Goal: Information Seeking & Learning: Learn about a topic

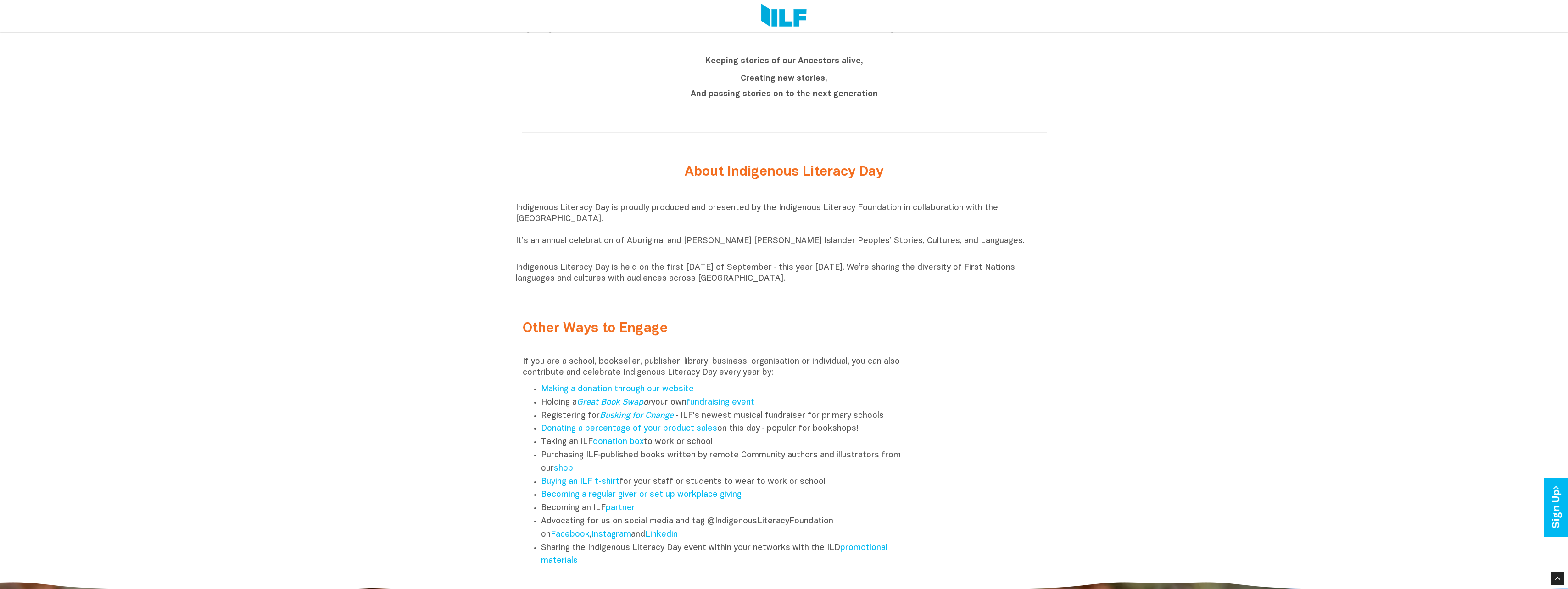
scroll to position [1012, 0]
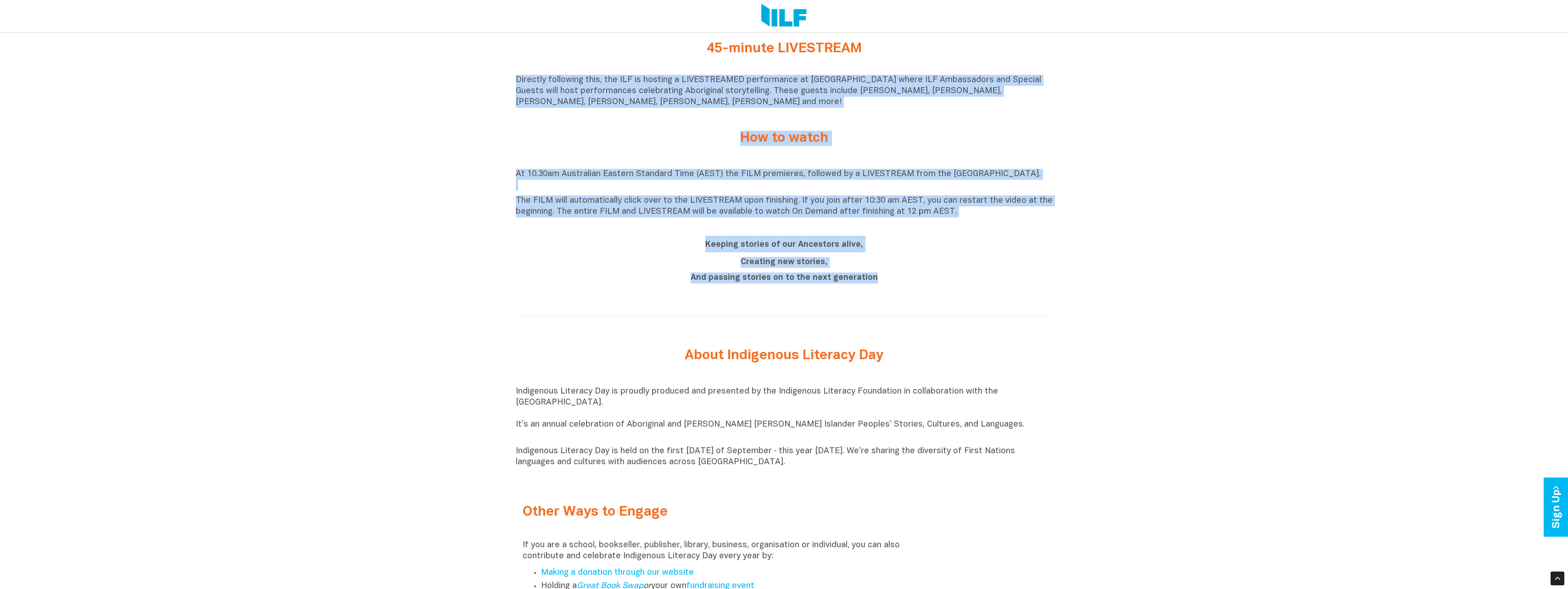
drag, startPoint x: 1567, startPoint y: 339, endPoint x: 1563, endPoint y: 57, distance: 282.0
click at [1563, 57] on div "Indigenous Literacy Day 2025 Indigenous Literacy Day 2025 will be held [DATE][D…" at bounding box center [784, 210] width 1568 height 1105
drag, startPoint x: 1563, startPoint y: 57, endPoint x: 1537, endPoint y: 29, distance: 38.2
click at [1468, 51] on div "Indigenous Literacy Day 2025 Indigenous Literacy Day 2025 will be held [DATE][D…" at bounding box center [784, 210] width 1568 height 1105
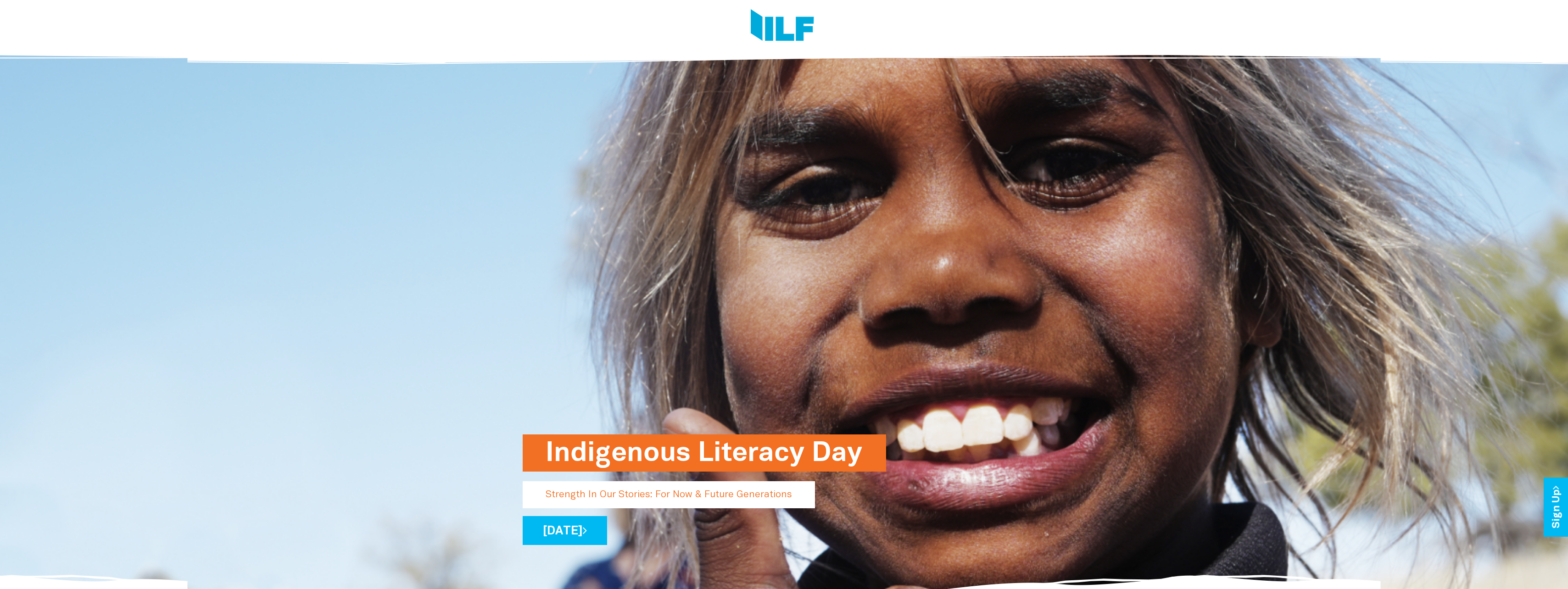
scroll to position [0, 0]
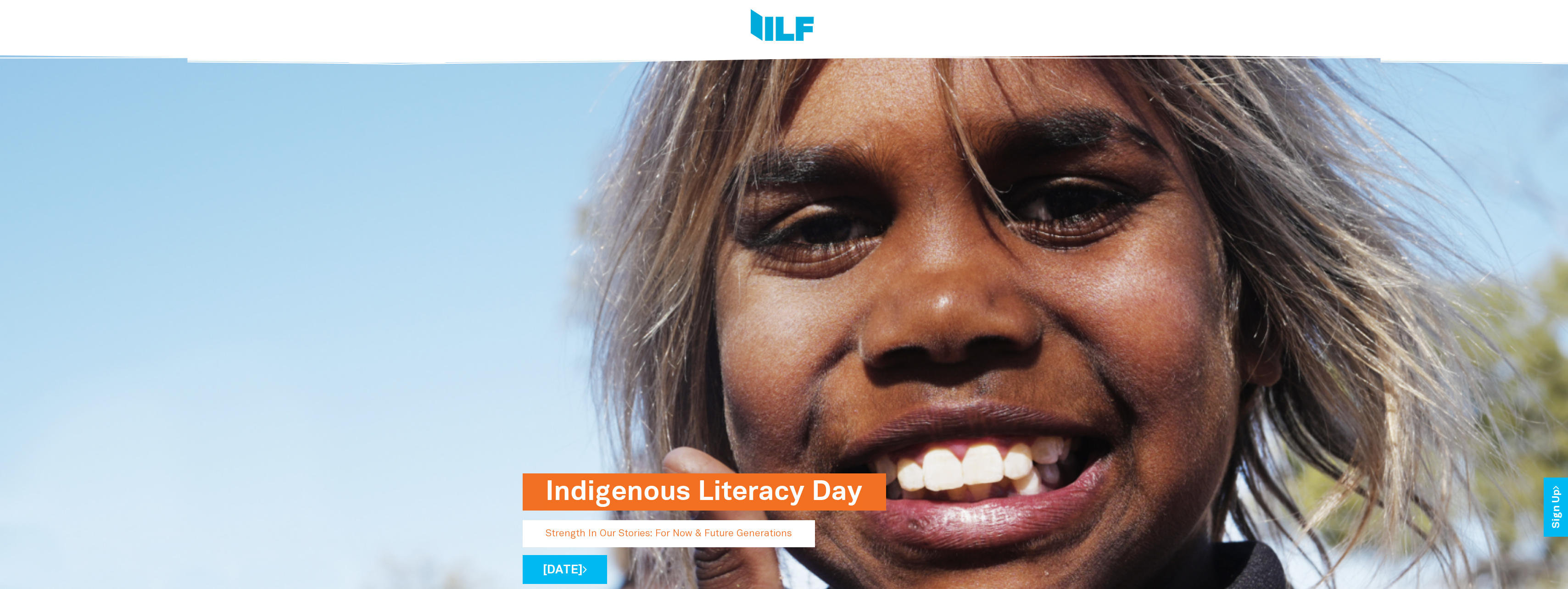
click at [363, 190] on img at bounding box center [784, 347] width 1568 height 609
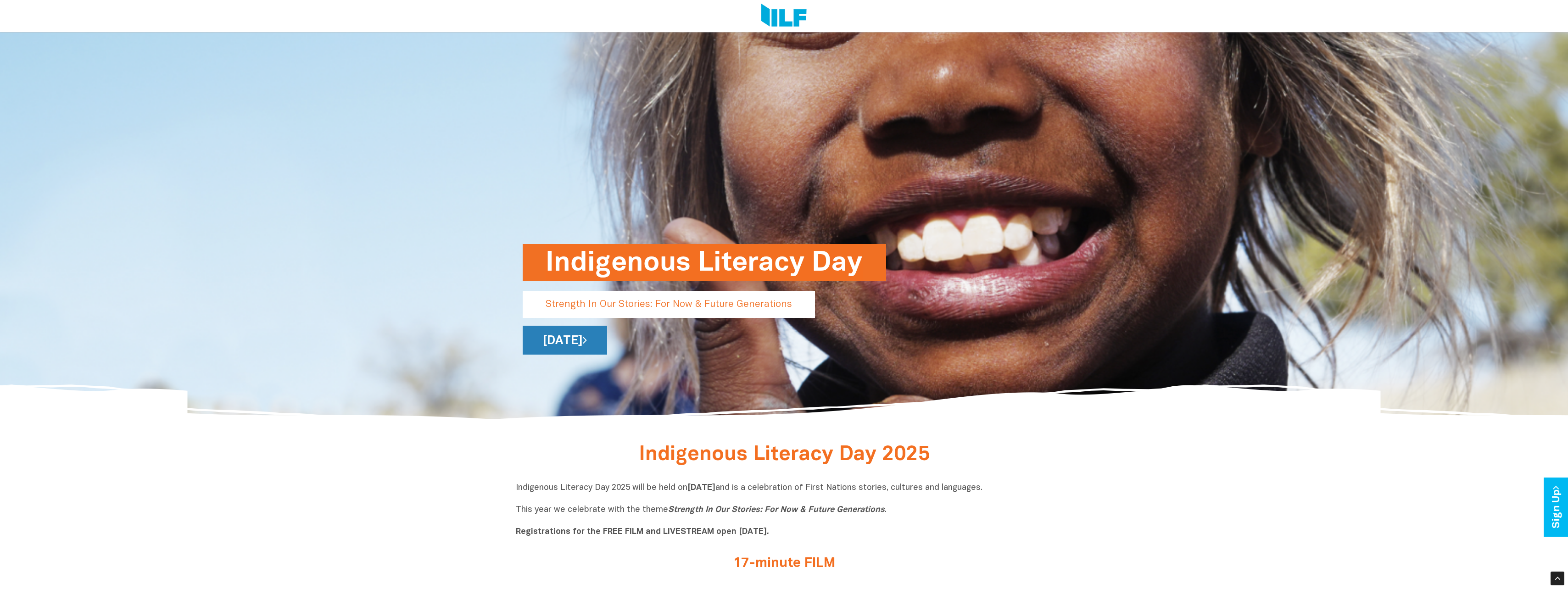
click at [607, 340] on link "[DATE]" at bounding box center [565, 340] width 84 height 29
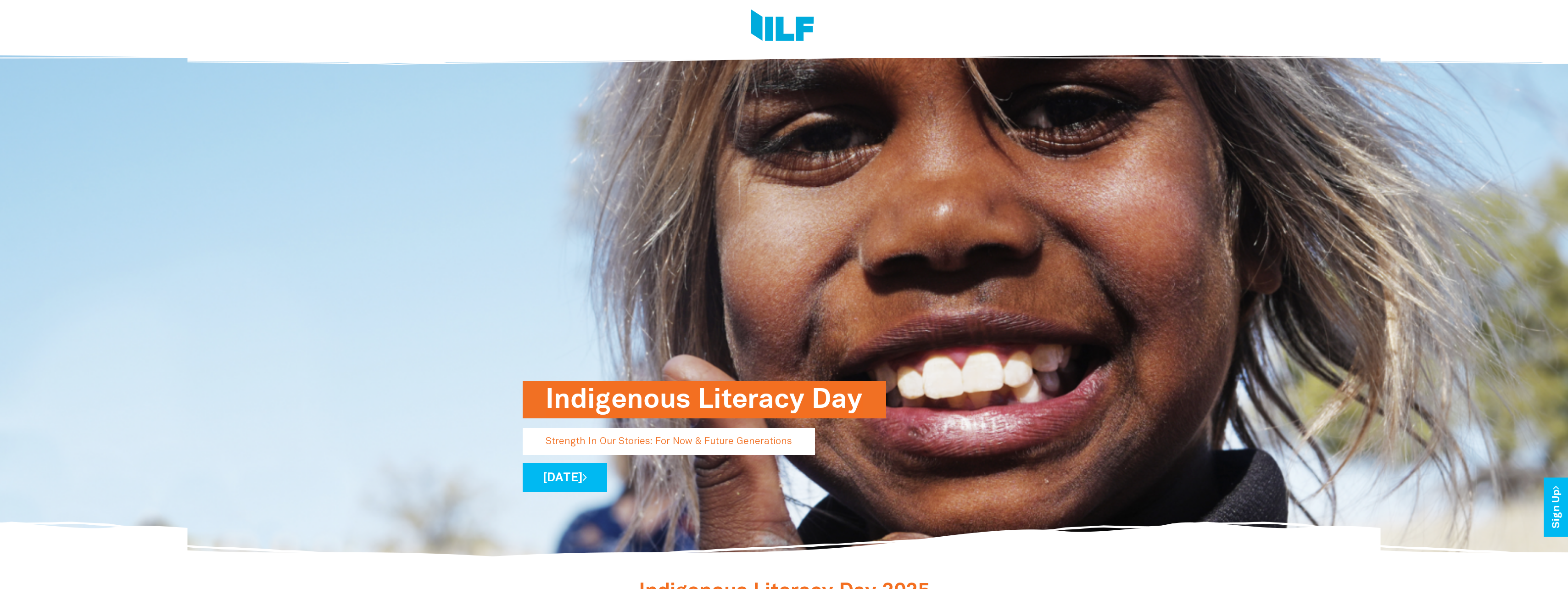
scroll to position [183, 0]
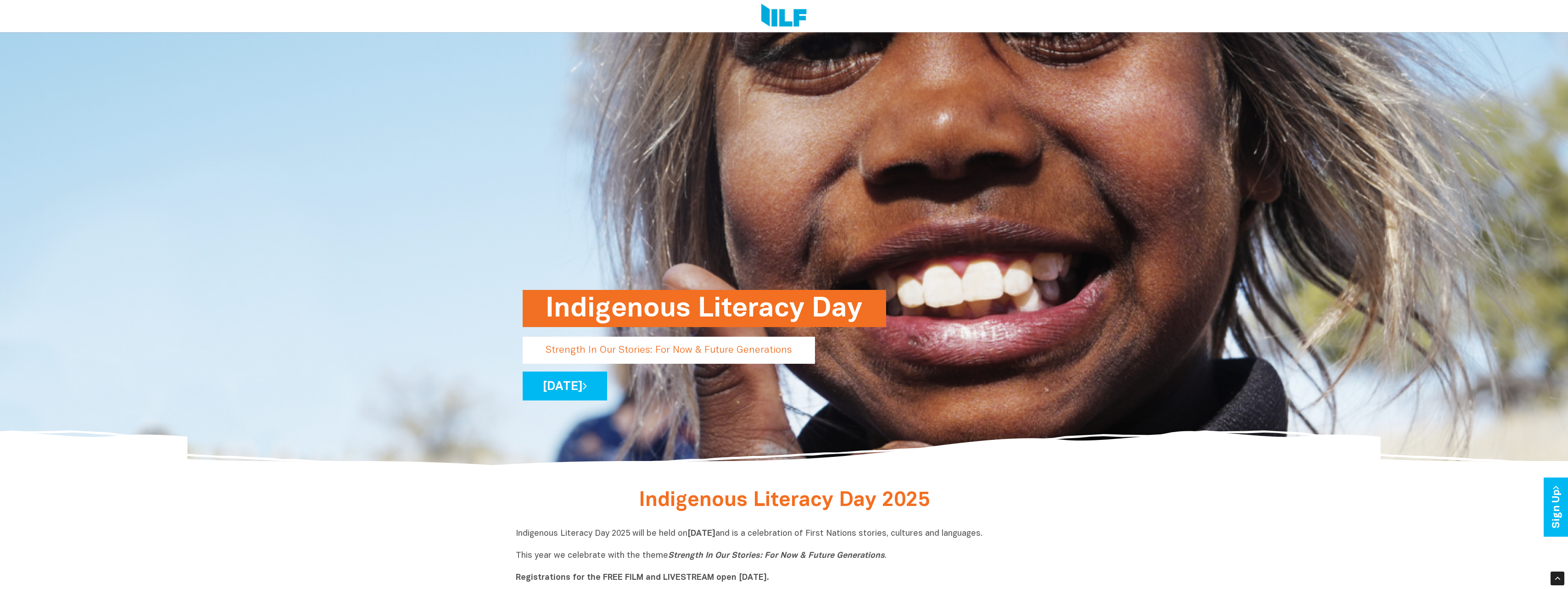
click at [677, 305] on h1 "Indigenous Literacy Day" at bounding box center [704, 308] width 317 height 37
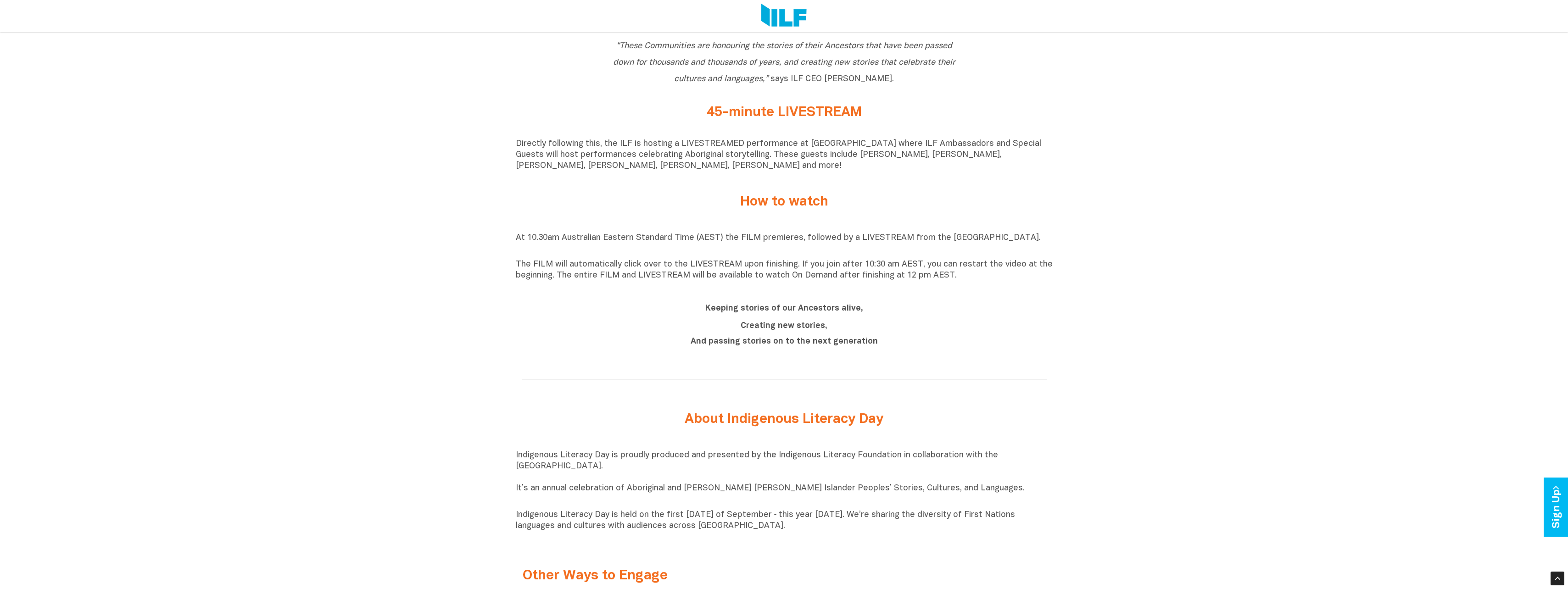
scroll to position [964, 0]
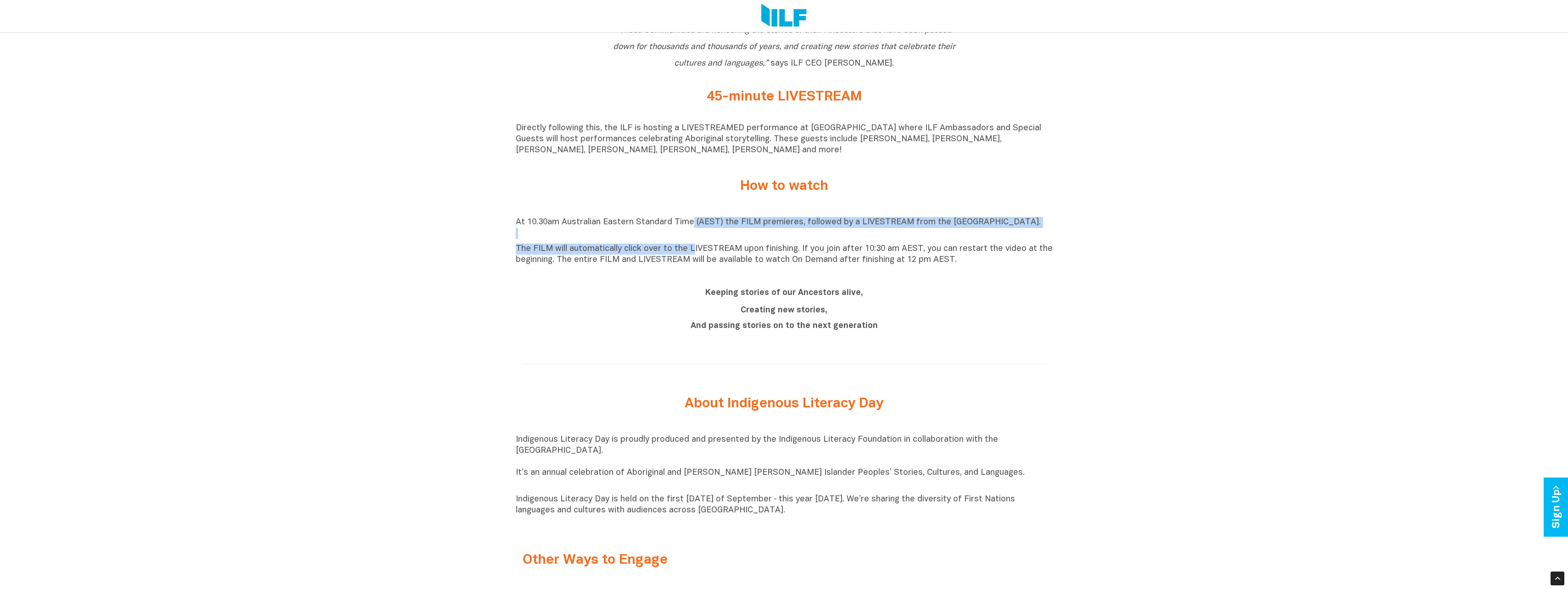
drag, startPoint x: 690, startPoint y: 226, endPoint x: 688, endPoint y: 245, distance: 19.1
click at [688, 245] on div "At 10.30am Australian Eastern Standard Time (AEST) the FILM premieres, followed…" at bounding box center [784, 242] width 537 height 49
drag, startPoint x: 688, startPoint y: 245, endPoint x: 641, endPoint y: 254, distance: 47.9
click at [641, 254] on p "The FILM will automatically click over to the LIVESTREAM upon finishing. If you…" at bounding box center [784, 254] width 537 height 22
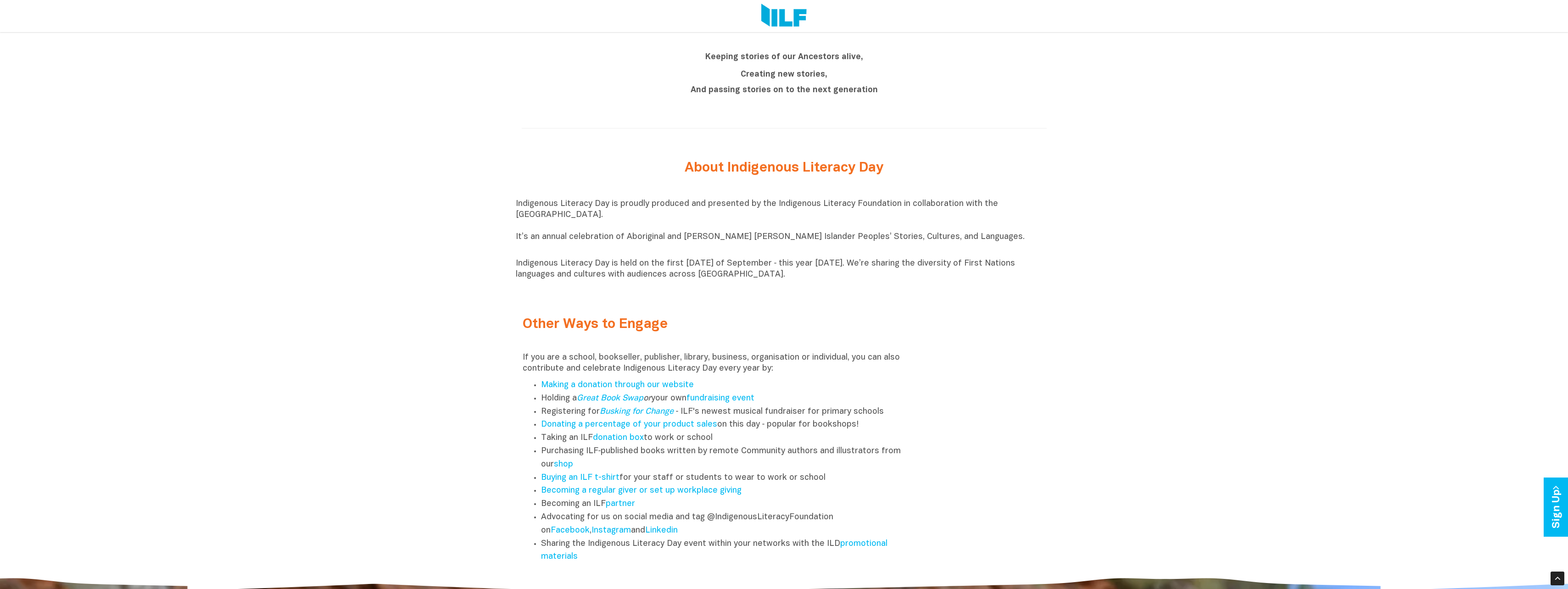
scroll to position [1377, 0]
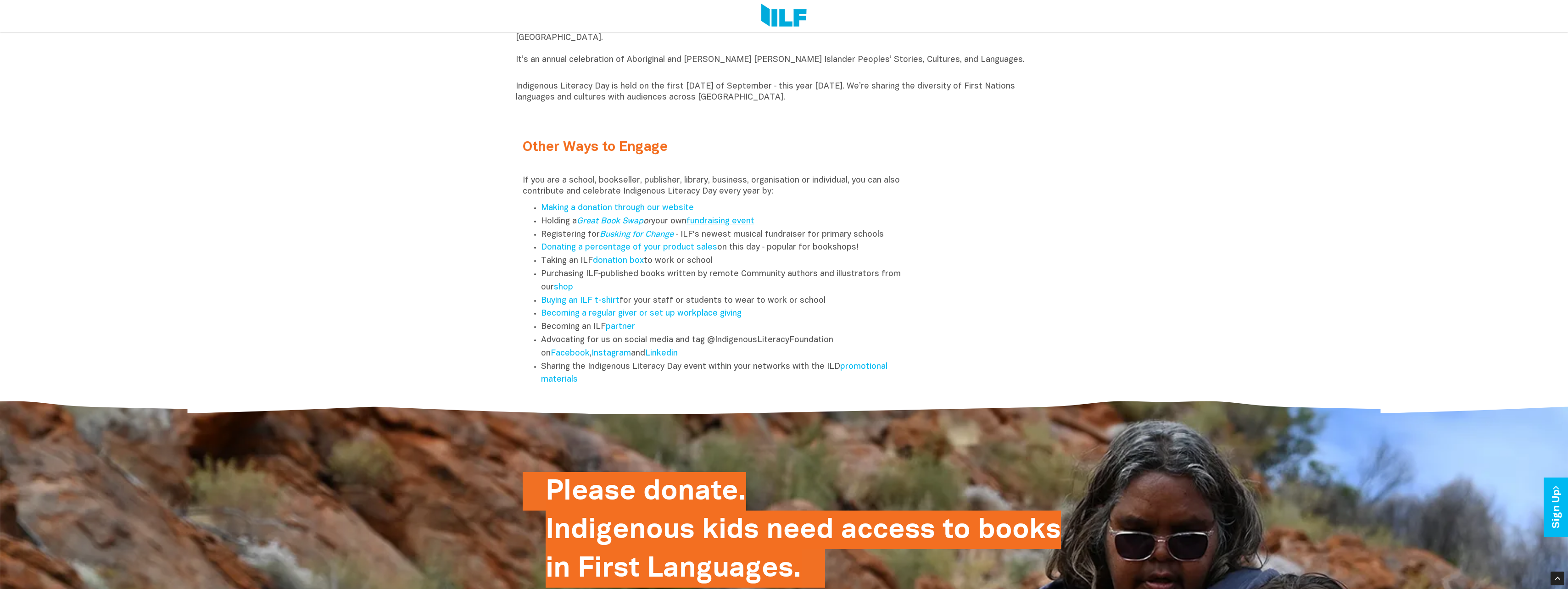
click at [725, 225] on link "fundraising event" at bounding box center [720, 221] width 68 height 8
